Goal: Task Accomplishment & Management: Use online tool/utility

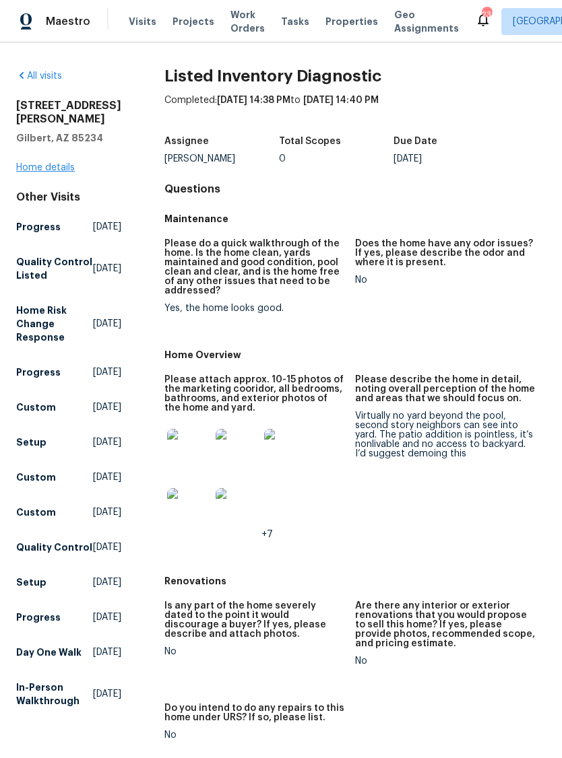
click at [40, 172] on link "Home details" at bounding box center [45, 167] width 59 height 9
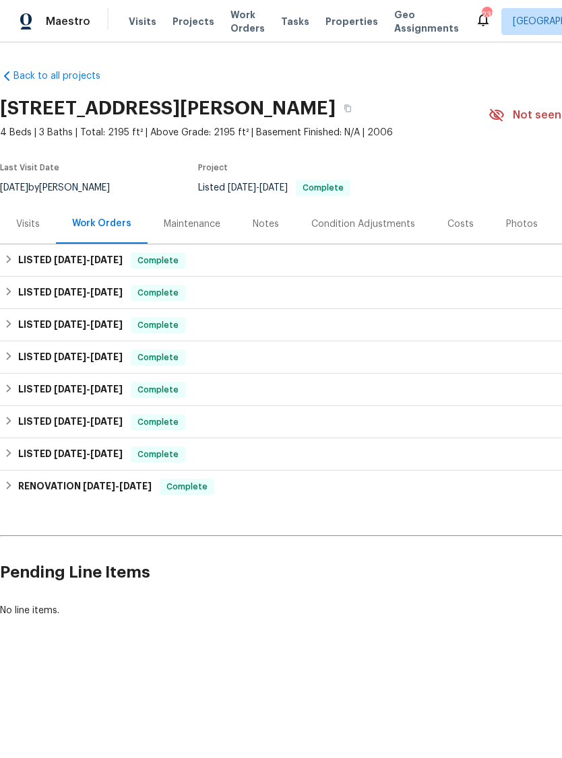
click at [516, 222] on div "Photos" at bounding box center [522, 224] width 32 height 13
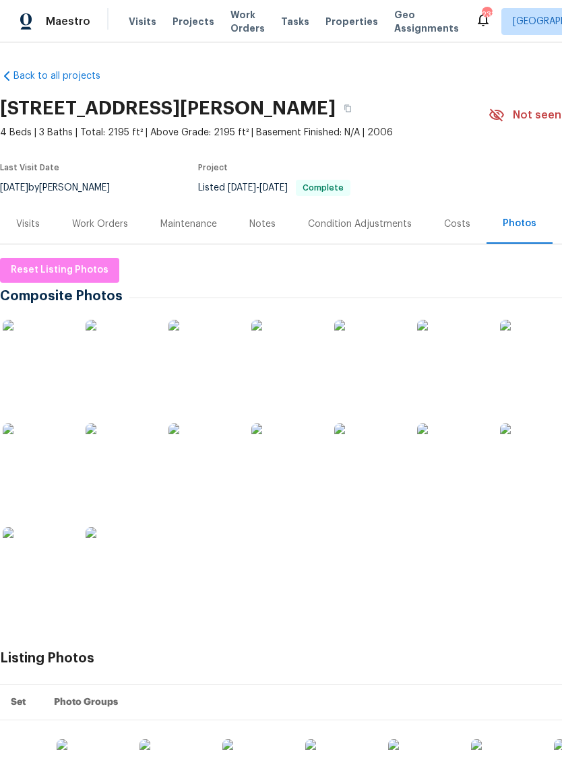
click at [539, 468] on img at bounding box center [533, 457] width 67 height 67
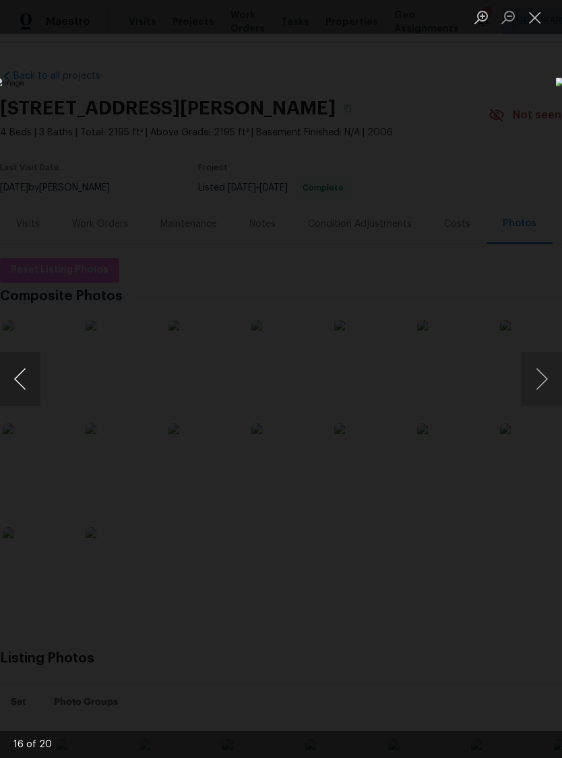
click at [27, 385] on button "Previous image" at bounding box center [20, 379] width 40 height 54
click at [28, 387] on button "Previous image" at bounding box center [20, 379] width 40 height 54
click at [545, 394] on button "Next image" at bounding box center [541, 379] width 40 height 54
click at [537, 401] on button "Next image" at bounding box center [541, 379] width 40 height 54
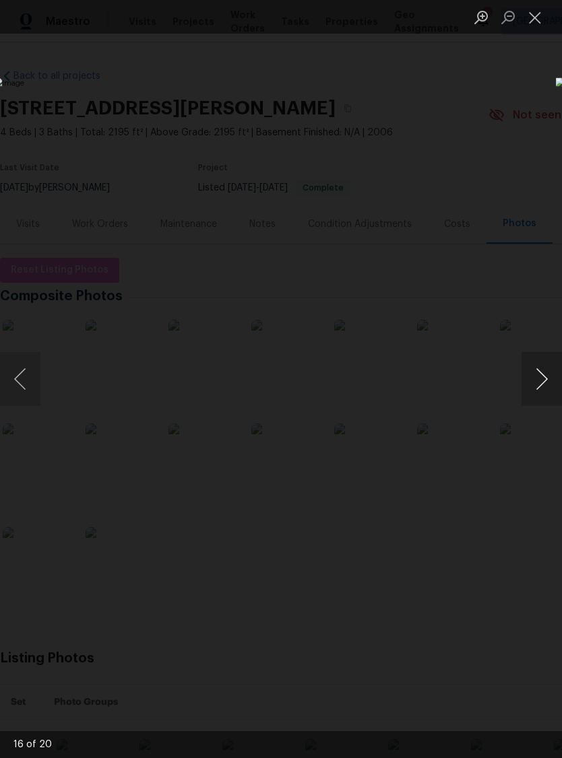
click at [537, 400] on button "Next image" at bounding box center [541, 379] width 40 height 54
click at [529, 386] on button "Next image" at bounding box center [541, 379] width 40 height 54
click at [531, 384] on button "Next image" at bounding box center [541, 379] width 40 height 54
click at [531, 387] on button "Next image" at bounding box center [541, 379] width 40 height 54
click at [539, 383] on button "Next image" at bounding box center [541, 379] width 40 height 54
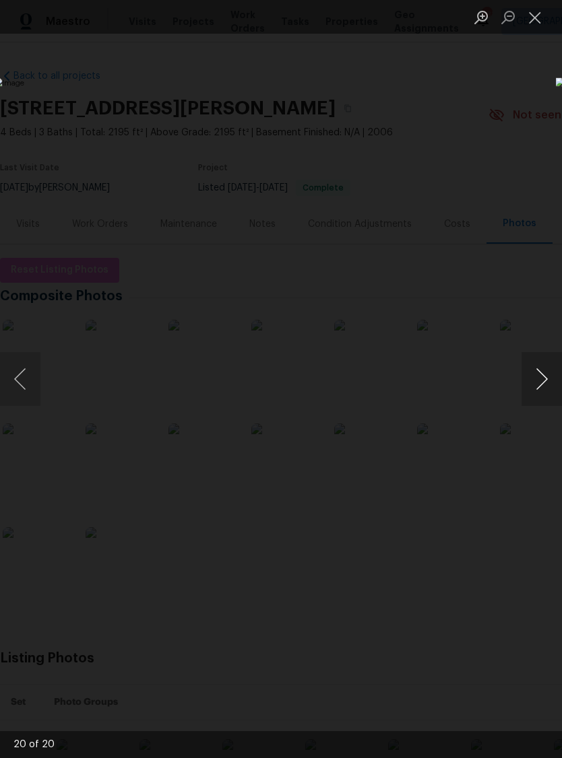
click at [539, 383] on button "Next image" at bounding box center [541, 379] width 40 height 54
click at [540, 384] on button "Next image" at bounding box center [541, 379] width 40 height 54
click at [535, 383] on button "Next image" at bounding box center [541, 379] width 40 height 54
click at [24, 375] on button "Previous image" at bounding box center [20, 379] width 40 height 54
click at [22, 382] on button "Previous image" at bounding box center [20, 379] width 40 height 54
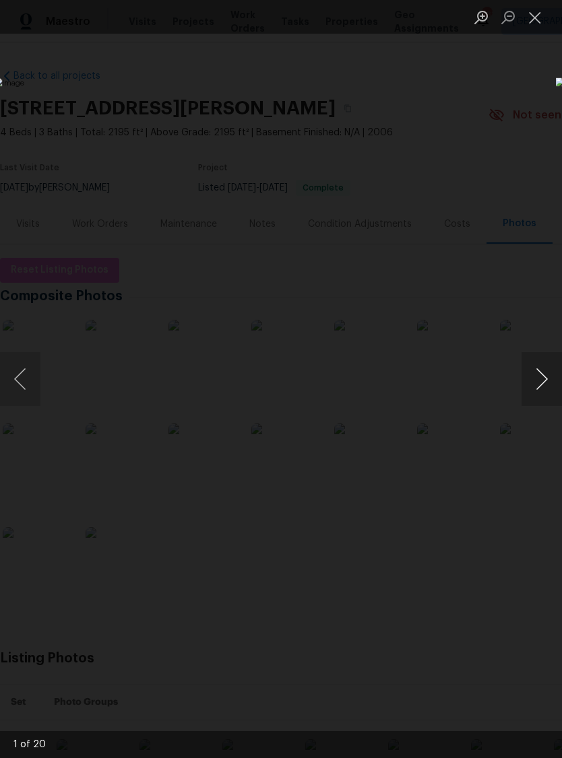
click at [537, 383] on button "Next image" at bounding box center [541, 379] width 40 height 54
click at [440, 521] on img "Lightbox" at bounding box center [217, 378] width 446 height 603
click at [440, 559] on img "Lightbox" at bounding box center [217, 378] width 446 height 603
click at [440, 564] on img "Lightbox" at bounding box center [217, 378] width 446 height 603
click at [539, 9] on button "Close lightbox" at bounding box center [534, 17] width 27 height 24
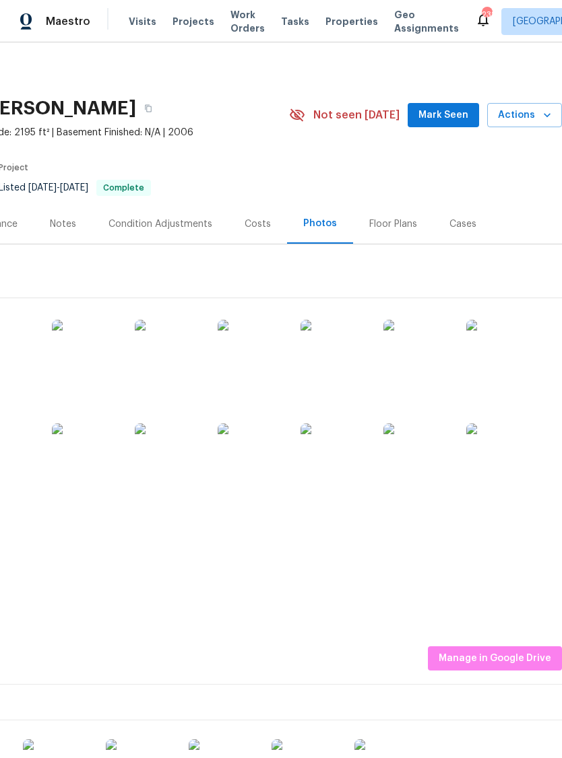
scroll to position [0, 199]
click at [341, 453] on img at bounding box center [333, 457] width 67 height 67
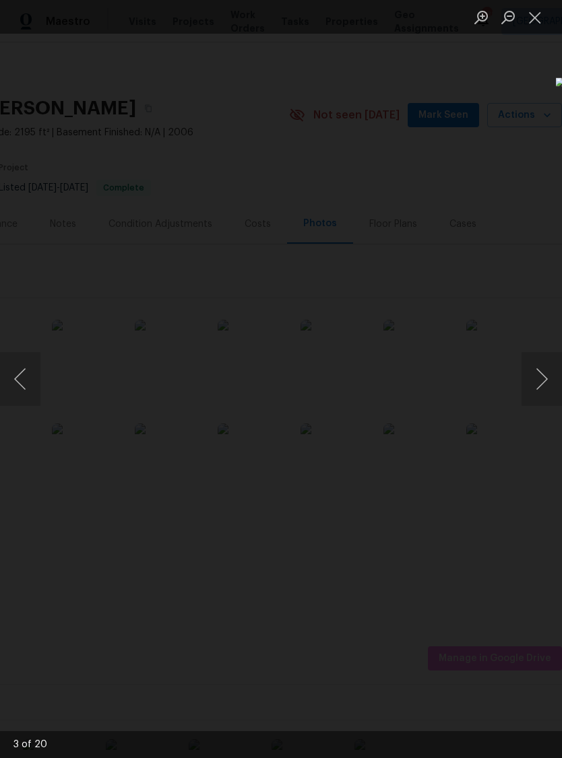
click at [405, 639] on img "Lightbox" at bounding box center [176, 401] width 709 height 957
click at [381, 655] on img "Lightbox" at bounding box center [176, 401] width 709 height 957
click at [539, 20] on button "Close lightbox" at bounding box center [534, 17] width 27 height 24
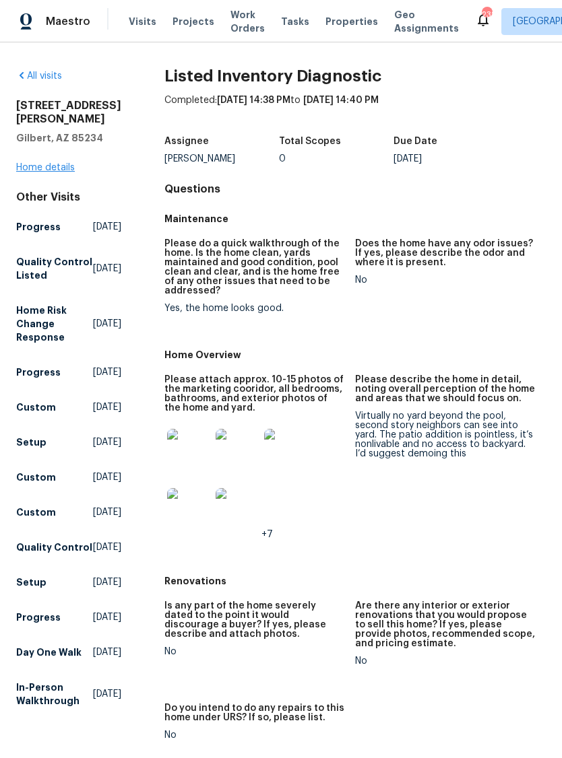
click at [63, 170] on link "Home details" at bounding box center [45, 167] width 59 height 9
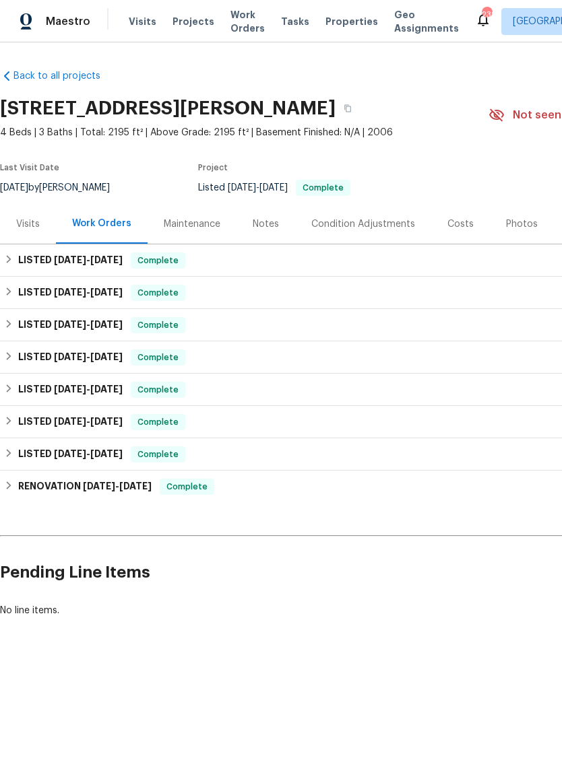
click at [514, 222] on div "Photos" at bounding box center [522, 224] width 32 height 13
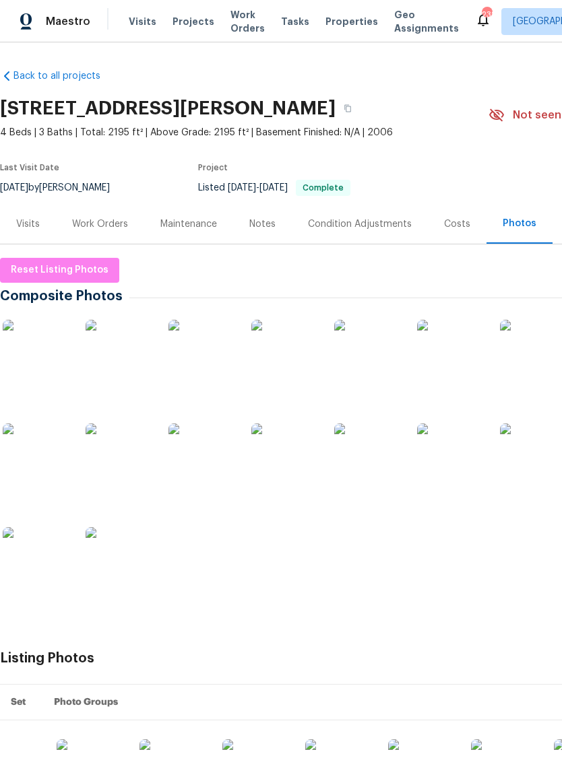
click at [226, 357] on img at bounding box center [201, 353] width 67 height 67
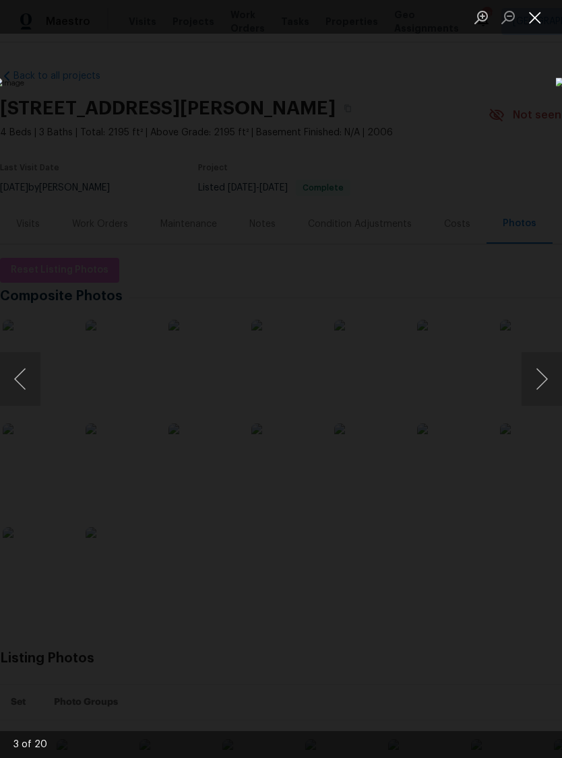
click at [537, 18] on button "Close lightbox" at bounding box center [534, 17] width 27 height 24
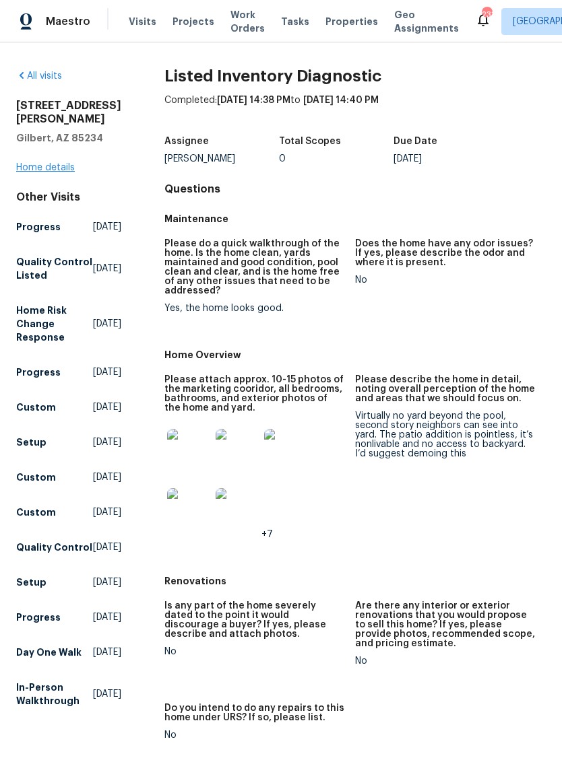
click at [33, 166] on link "Home details" at bounding box center [45, 167] width 59 height 9
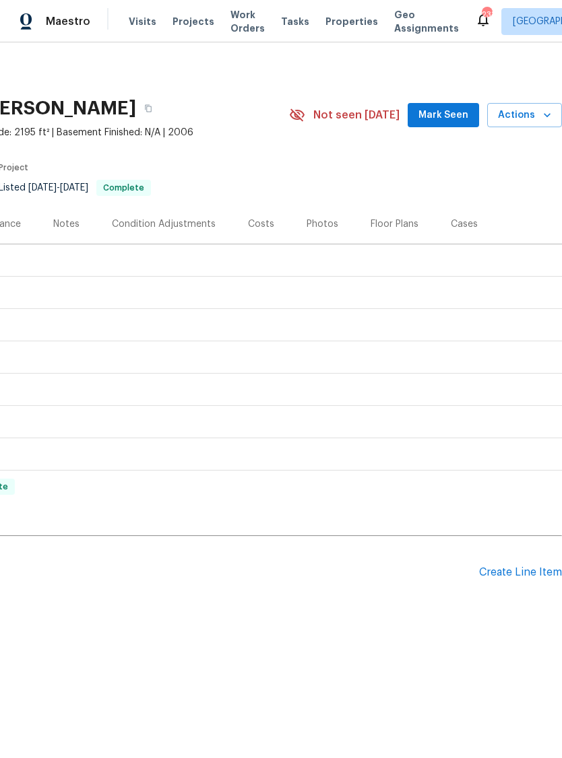
scroll to position [0, 199]
click at [529, 119] on span "Actions" at bounding box center [524, 115] width 53 height 17
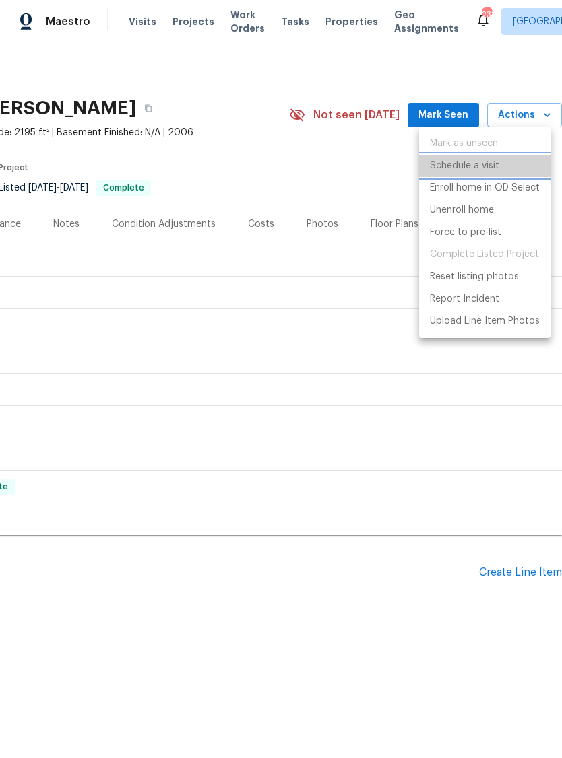
click at [479, 171] on p "Schedule a visit" at bounding box center [464, 166] width 69 height 14
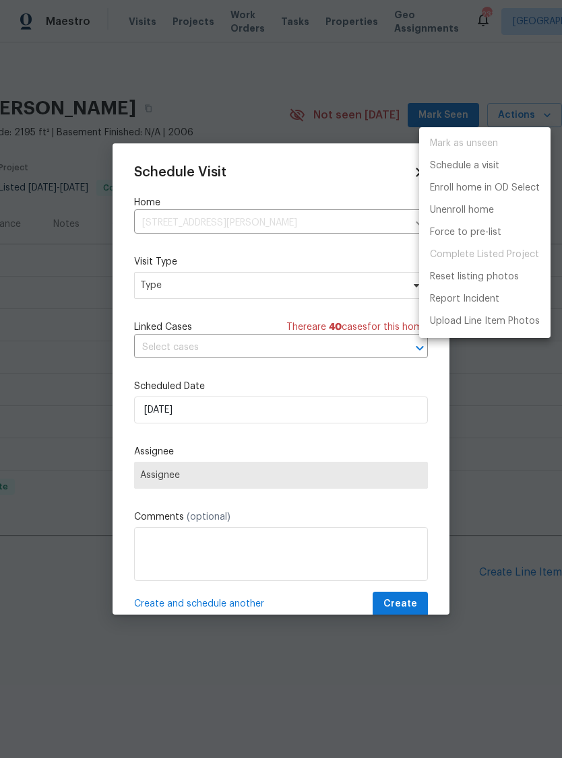
click at [160, 286] on div at bounding box center [281, 379] width 562 height 758
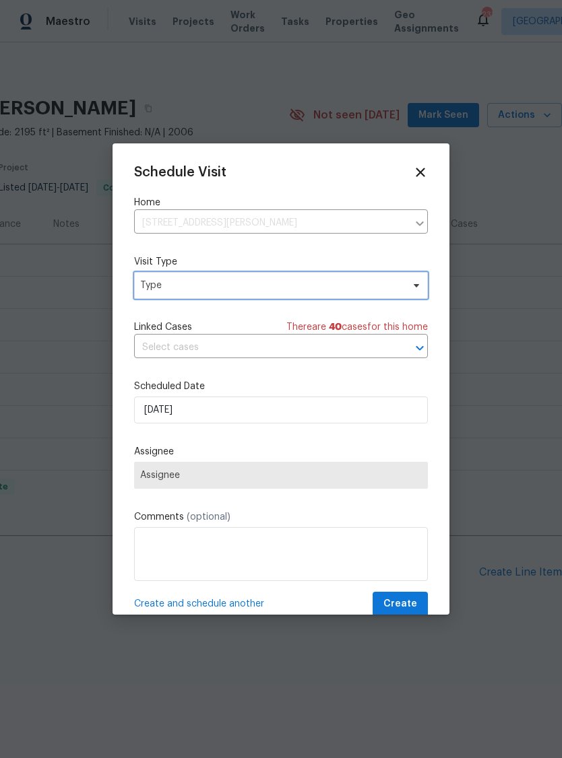
click at [163, 288] on span "Type" at bounding box center [271, 285] width 262 height 13
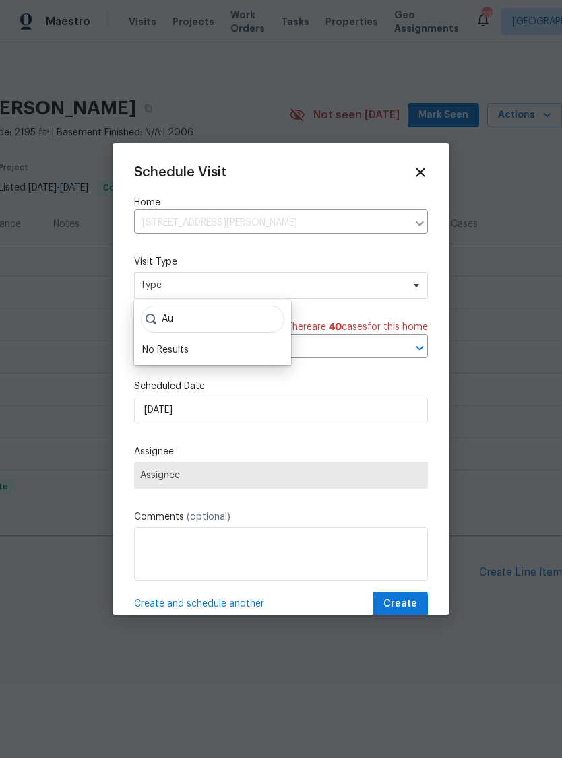
type input "A"
type input "Cust"
click at [166, 341] on div "Custom" at bounding box center [212, 350] width 149 height 19
click at [169, 353] on div "Custom" at bounding box center [160, 349] width 36 height 13
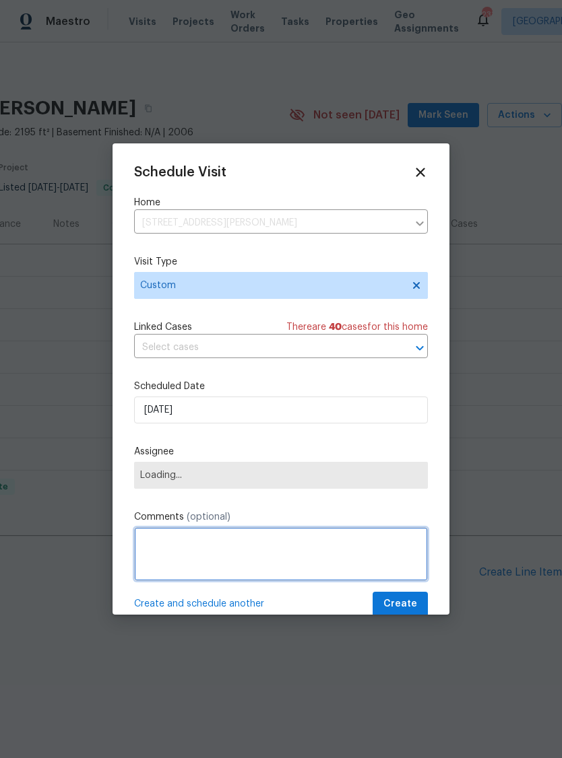
click at [279, 556] on textarea at bounding box center [281, 554] width 294 height 54
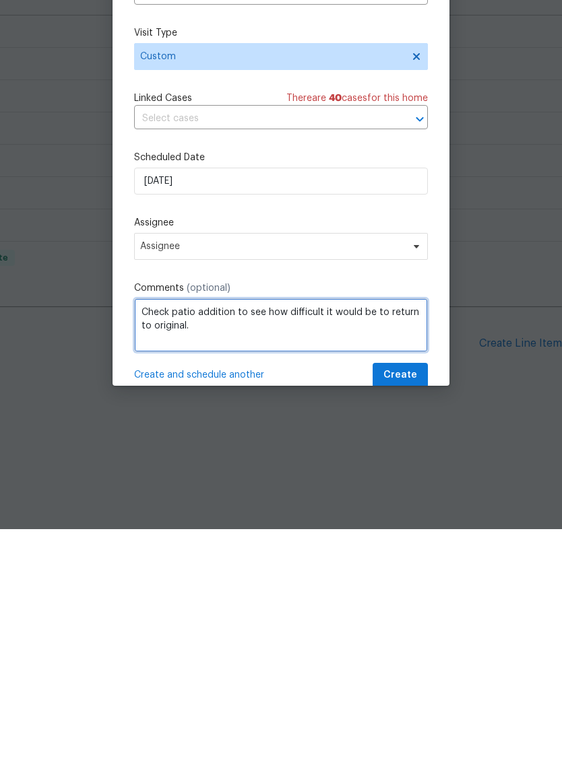
type textarea "Check patio addition to see how difficult it would be to return to original."
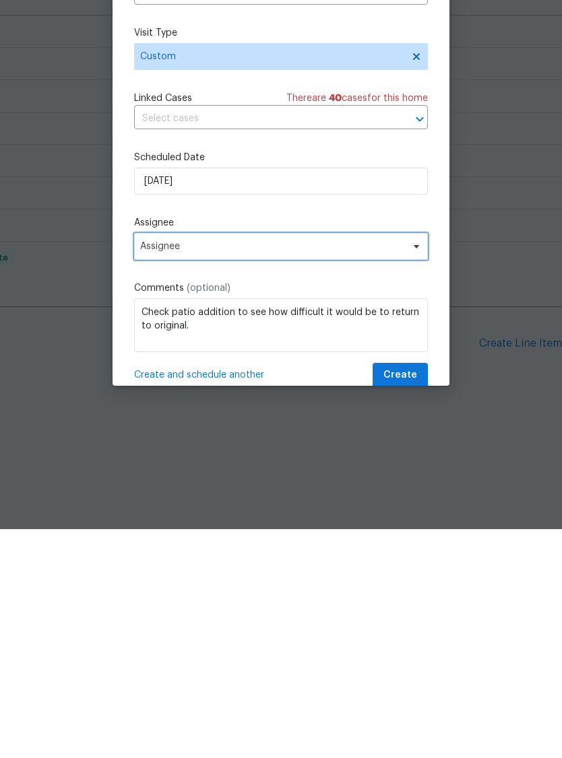
click at [351, 470] on span "Assignee" at bounding box center [272, 475] width 264 height 11
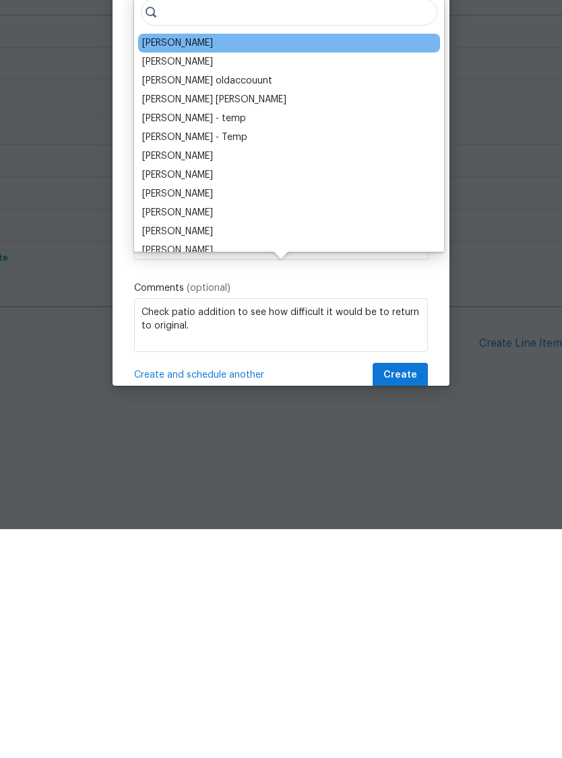
click at [197, 265] on div "[PERSON_NAME]" at bounding box center [177, 271] width 71 height 13
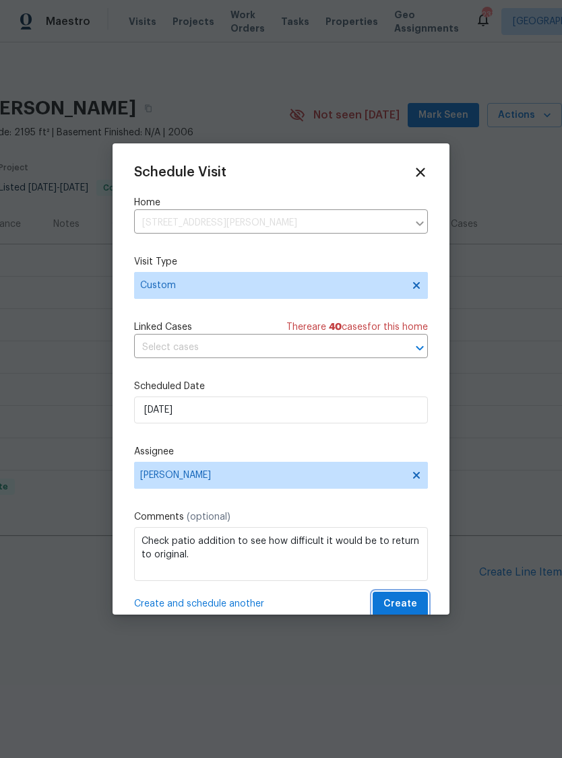
click at [417, 598] on button "Create" at bounding box center [399, 604] width 55 height 25
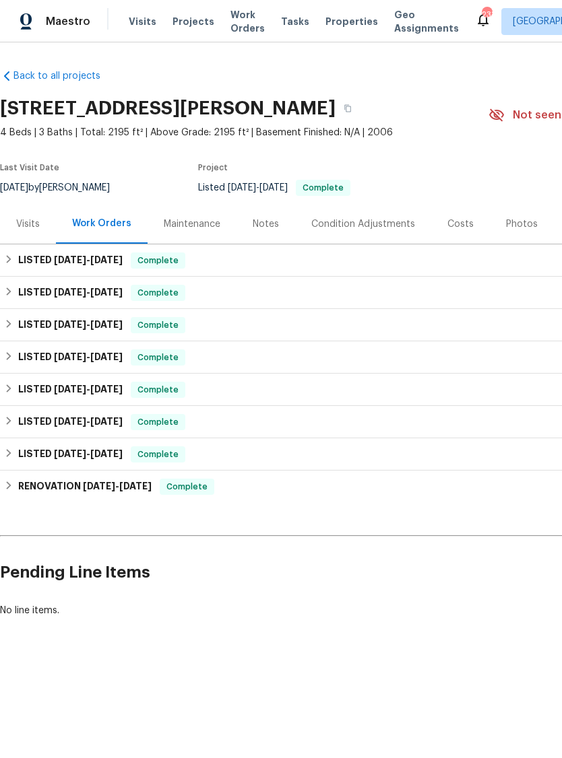
scroll to position [0, 0]
